Goal: Obtain resource: Download file/media

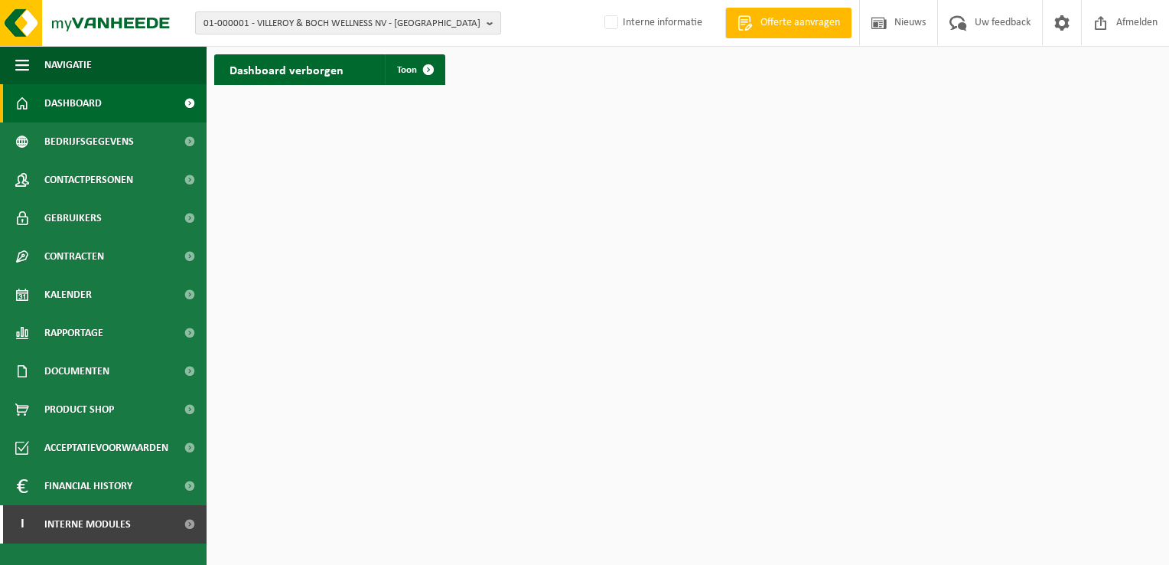
click at [256, 30] on span "01-000001 - VILLEROY & BOCH WELLNESS NV - [GEOGRAPHIC_DATA]" at bounding box center [342, 23] width 277 height 23
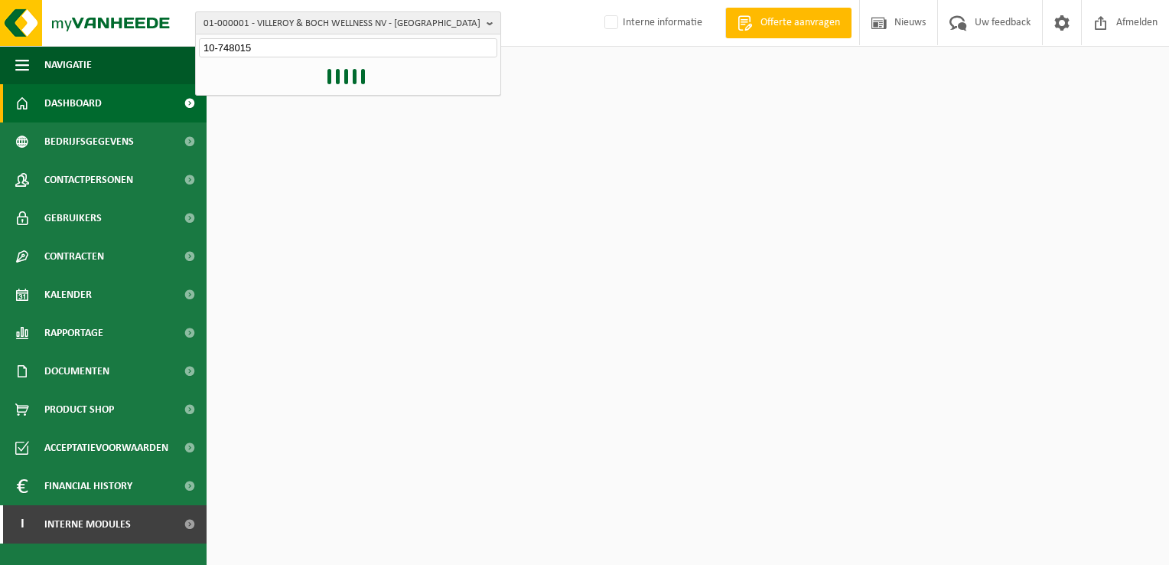
type input "10-748015"
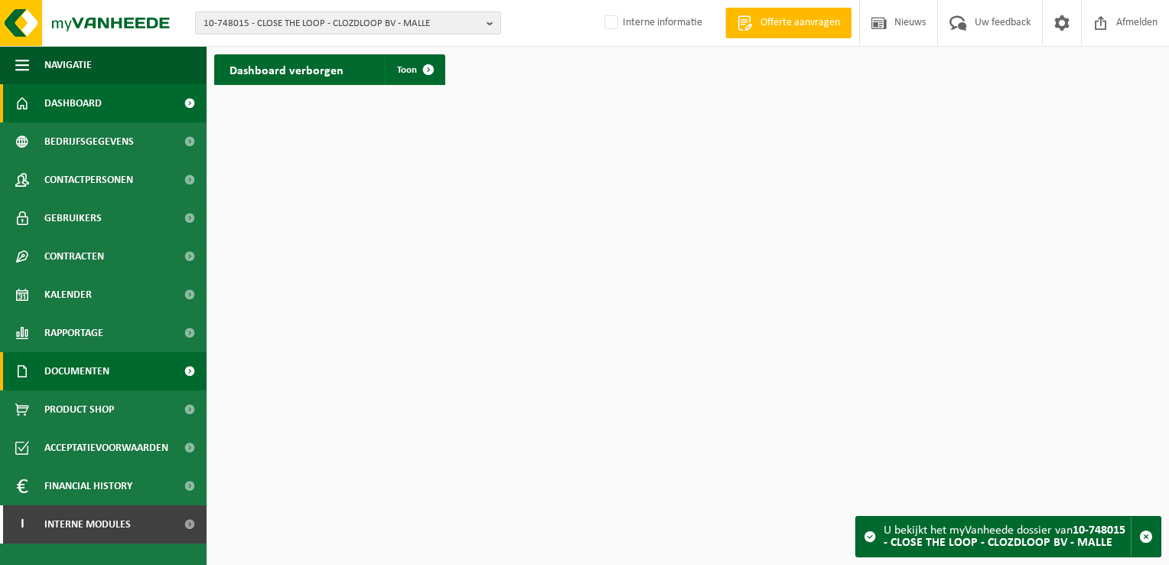
click at [188, 365] on span at bounding box center [189, 371] width 34 height 38
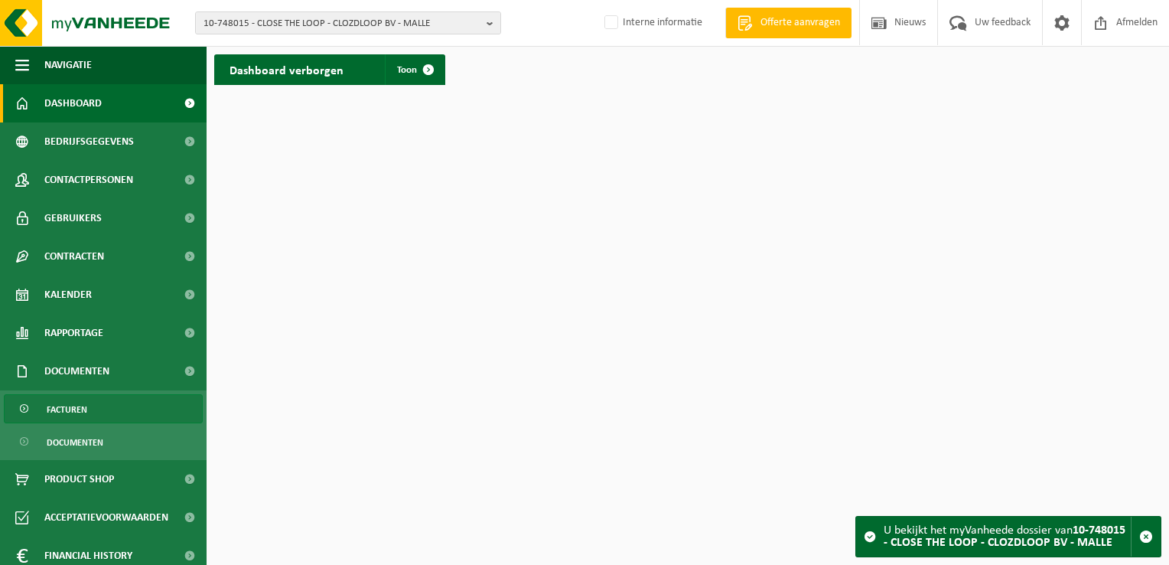
click at [86, 417] on link "Facturen" at bounding box center [103, 408] width 199 height 29
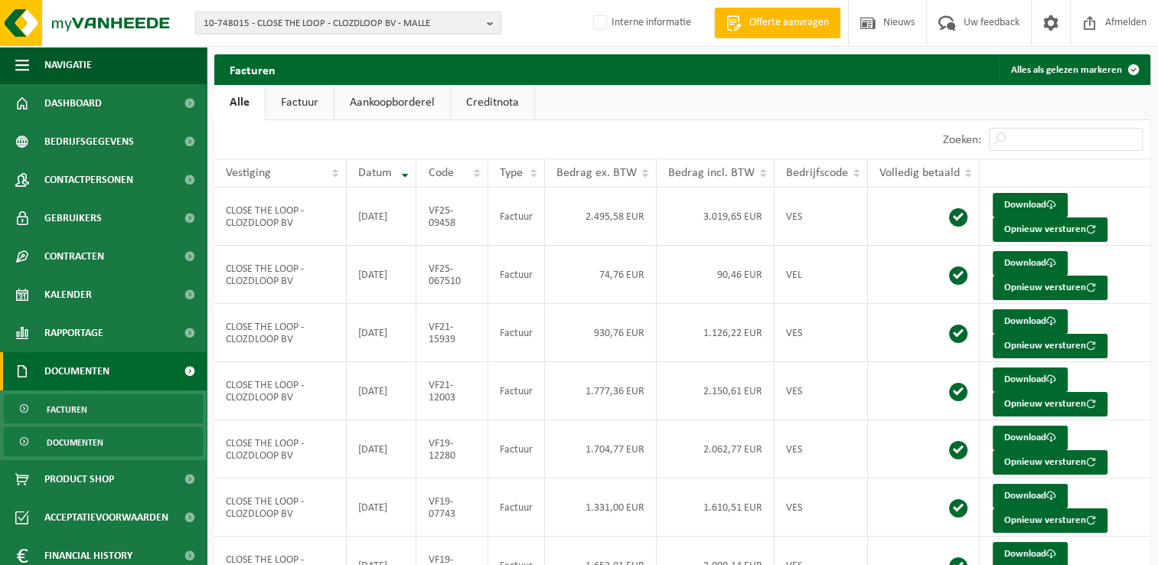
click at [69, 445] on span "Documenten" at bounding box center [75, 442] width 57 height 29
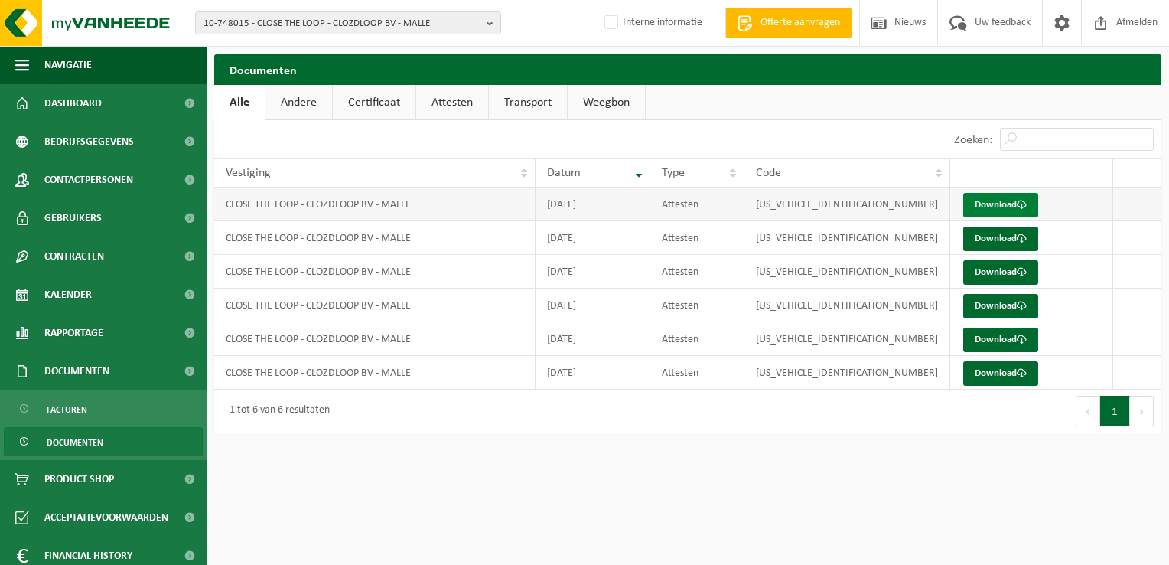
click at [985, 202] on link "Download" at bounding box center [1001, 205] width 75 height 24
click at [1120, 21] on span "Afmelden" at bounding box center [1137, 22] width 49 height 45
